Goal: Task Accomplishment & Management: Use online tool/utility

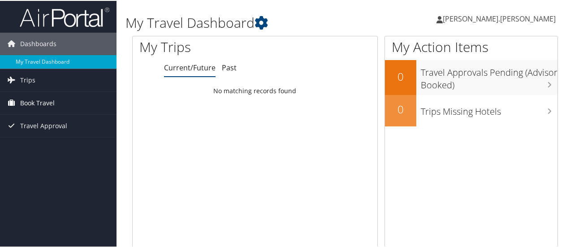
click at [42, 100] on span "Book Travel" at bounding box center [37, 102] width 35 height 22
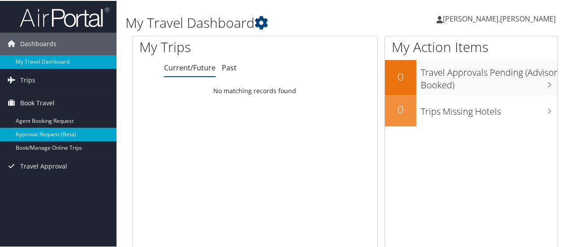
click at [49, 133] on link "Approval Request (Beta)" at bounding box center [58, 133] width 117 height 13
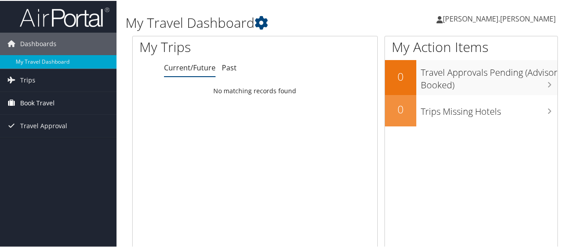
click at [38, 101] on span "Book Travel" at bounding box center [37, 102] width 35 height 22
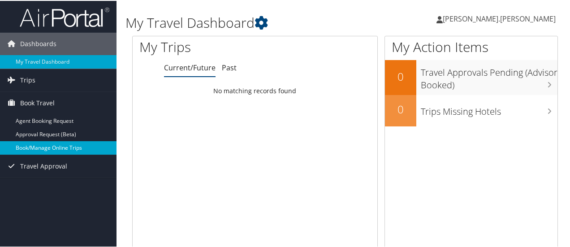
click at [43, 143] on link "Book/Manage Online Trips" at bounding box center [58, 146] width 117 height 13
